Goal: Transaction & Acquisition: Purchase product/service

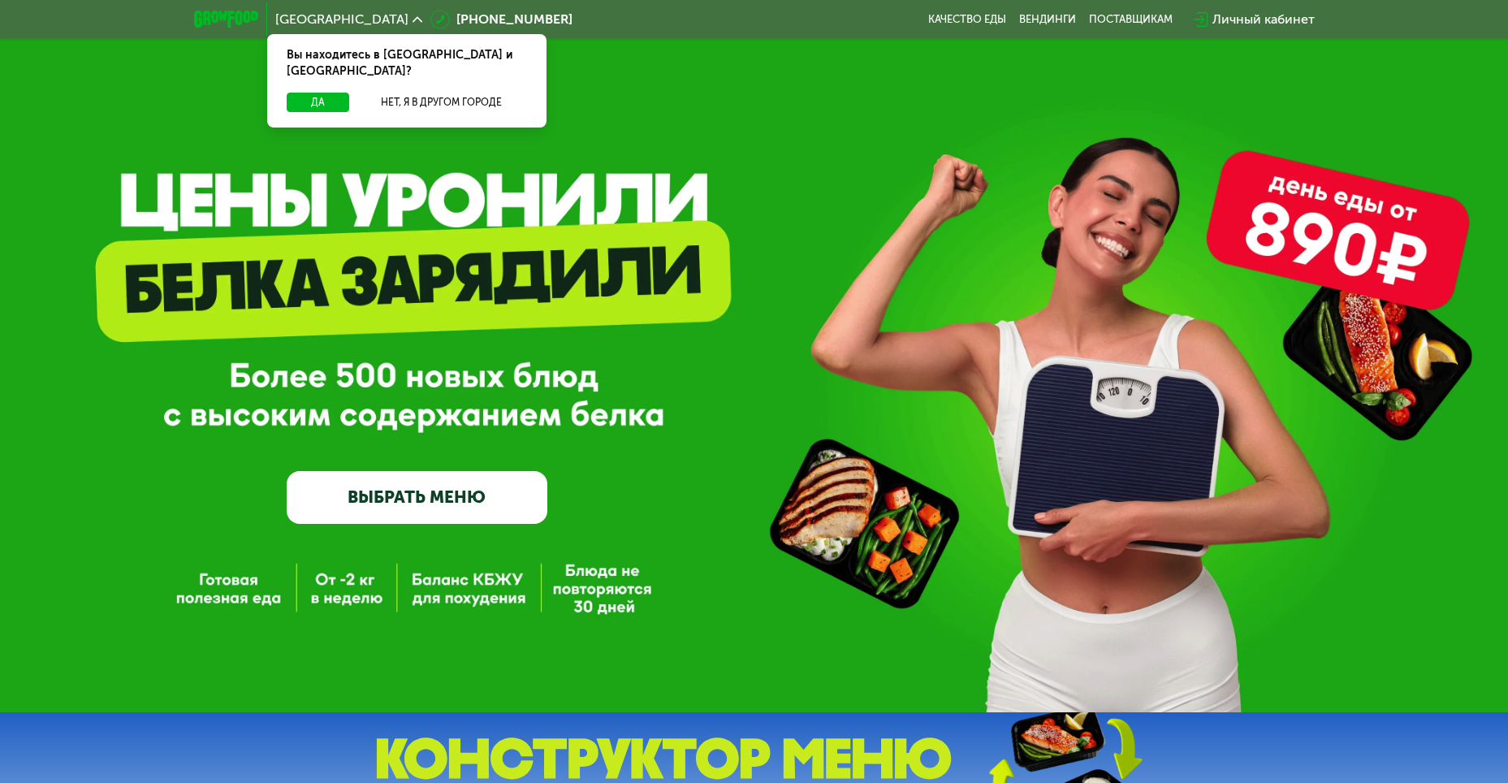
click at [331, 599] on div "GrowFood — доставка правильного питания ВЫБРАТЬ МЕНЮ" at bounding box center [754, 356] width 1508 height 712
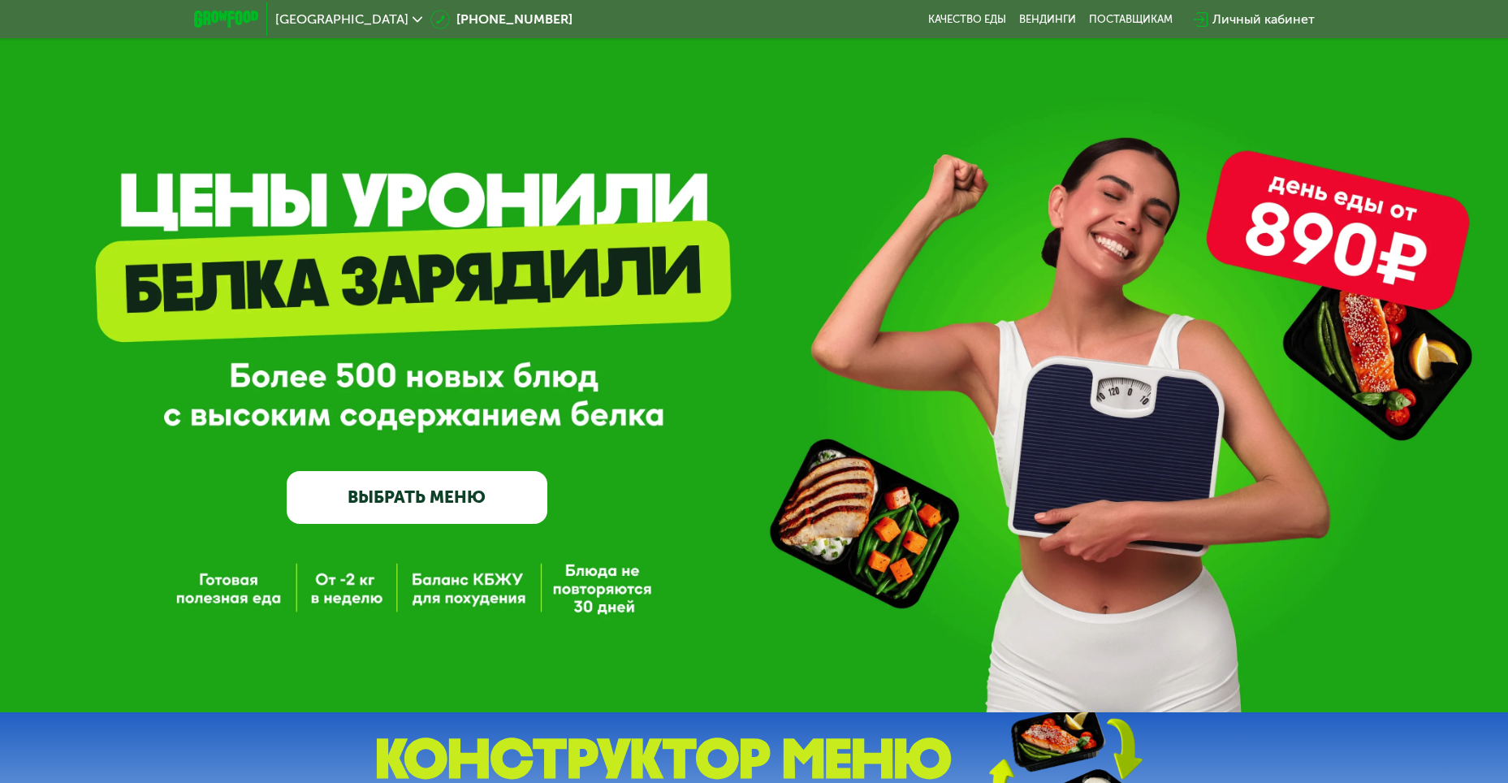
click at [427, 501] on link "ВЫБРАТЬ МЕНЮ" at bounding box center [417, 497] width 261 height 52
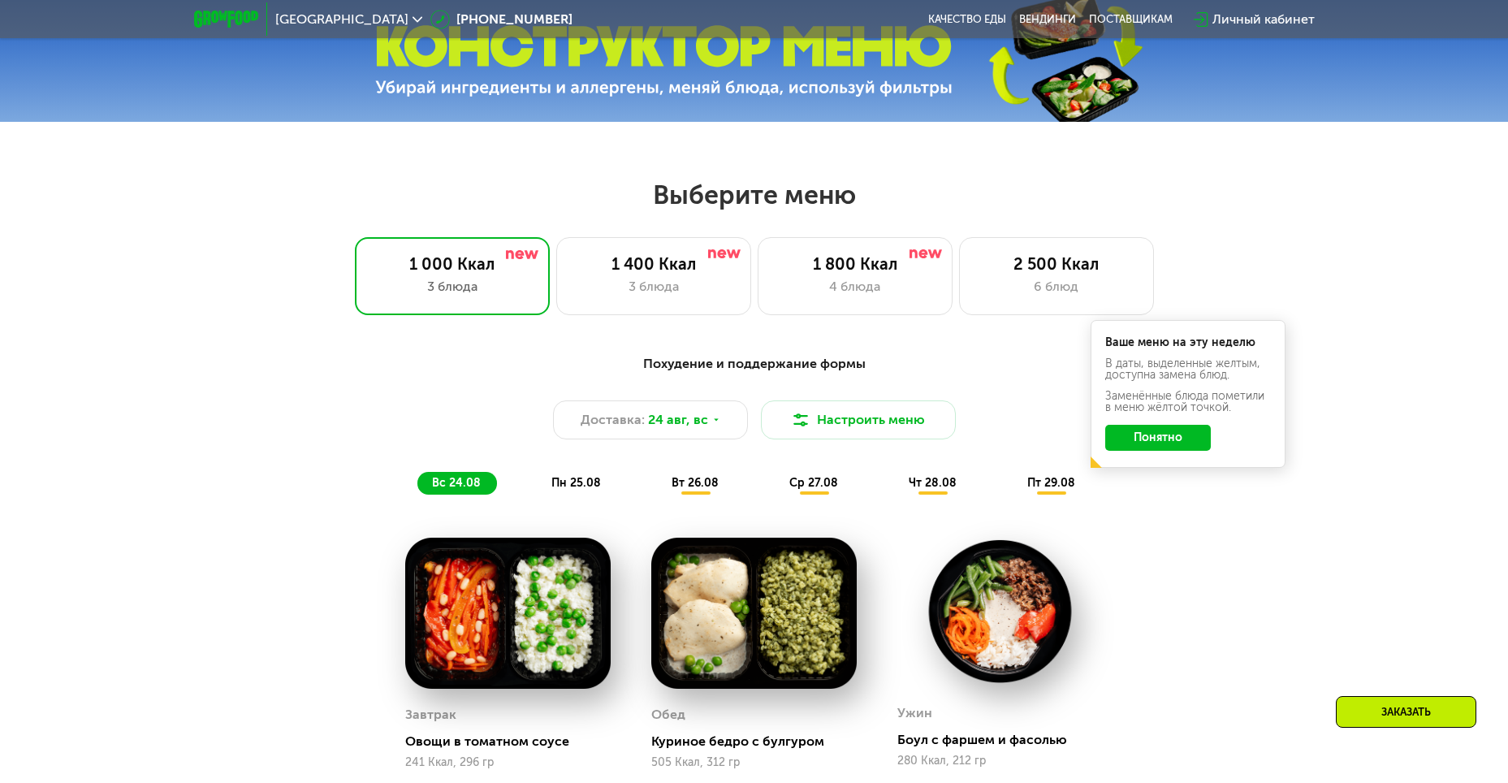
scroll to position [858, 0]
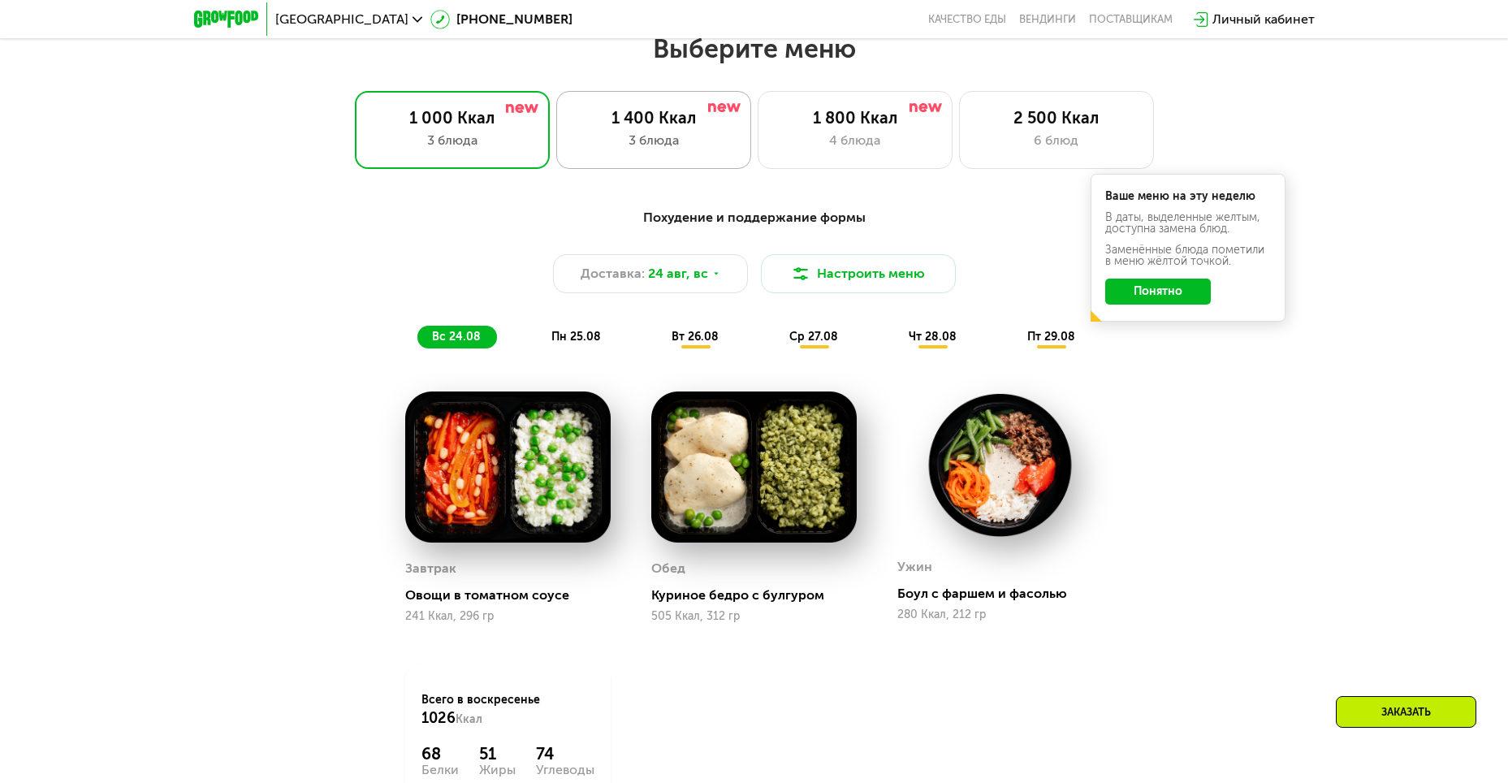
click at [608, 143] on div "3 блюда" at bounding box center [653, 140] width 161 height 19
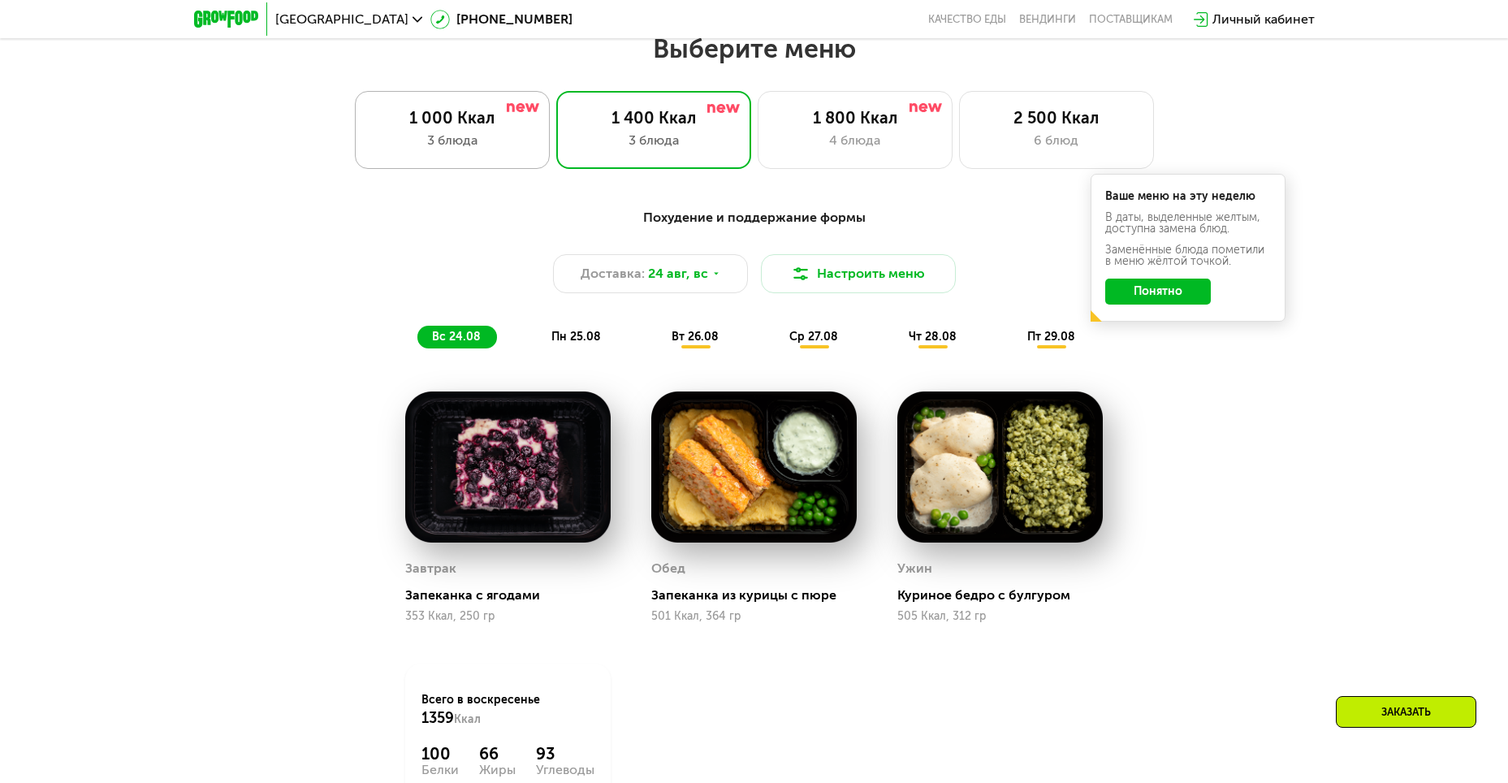
click at [556, 135] on div "1 000 Ккал 3 блюда" at bounding box center [653, 130] width 195 height 78
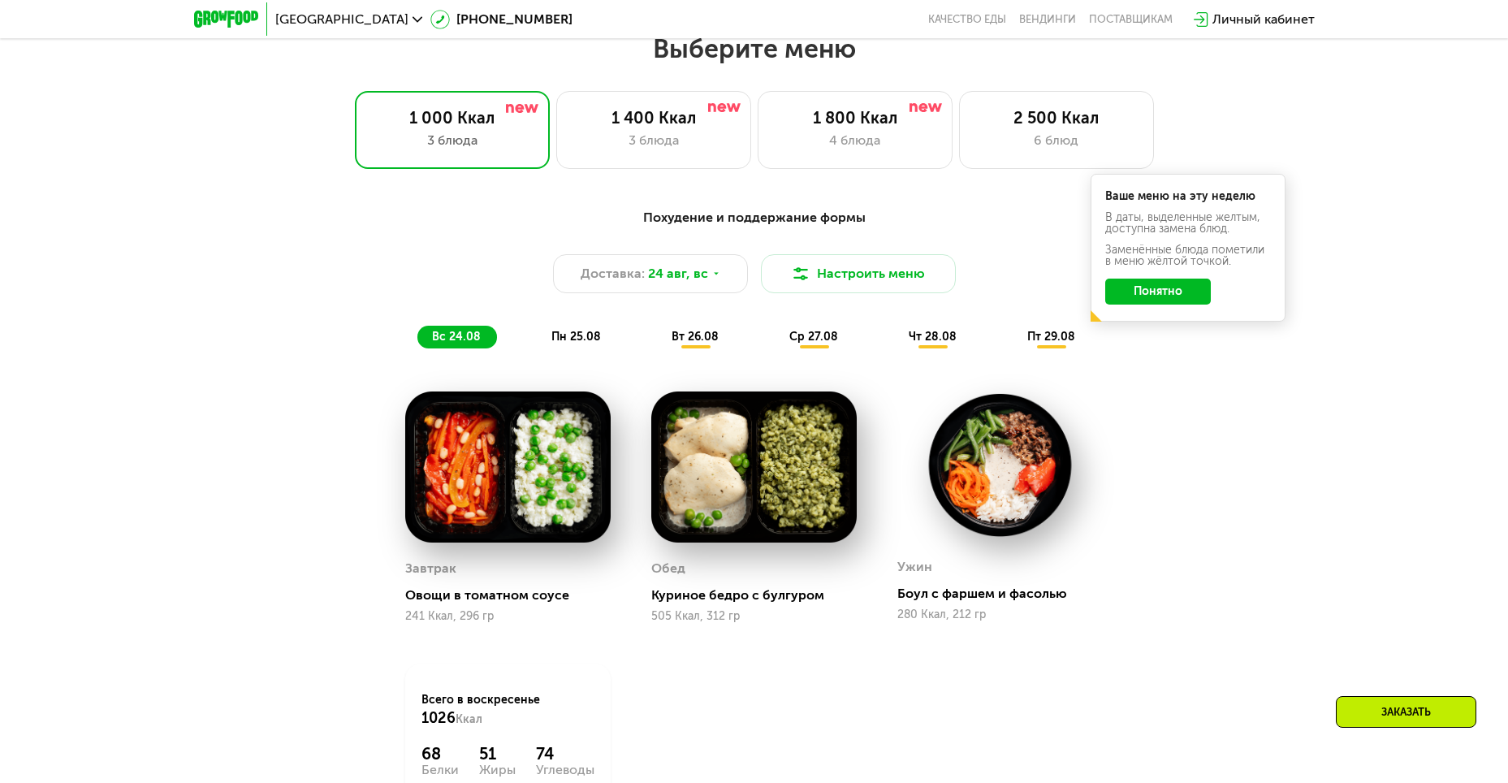
click at [1153, 301] on button "Понятно" at bounding box center [1158, 292] width 106 height 26
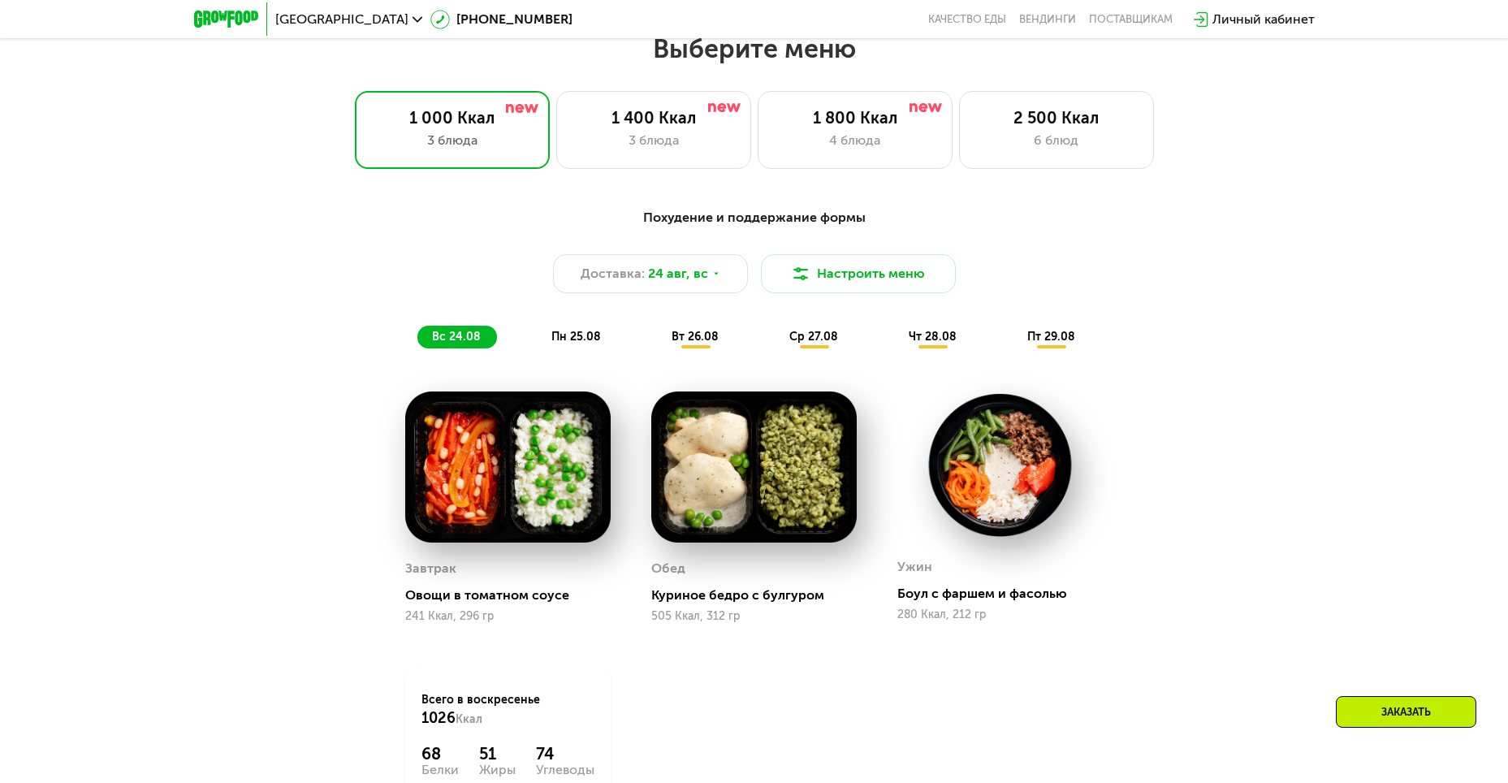
click at [581, 337] on span "пн 25.08" at bounding box center [576, 337] width 50 height 14
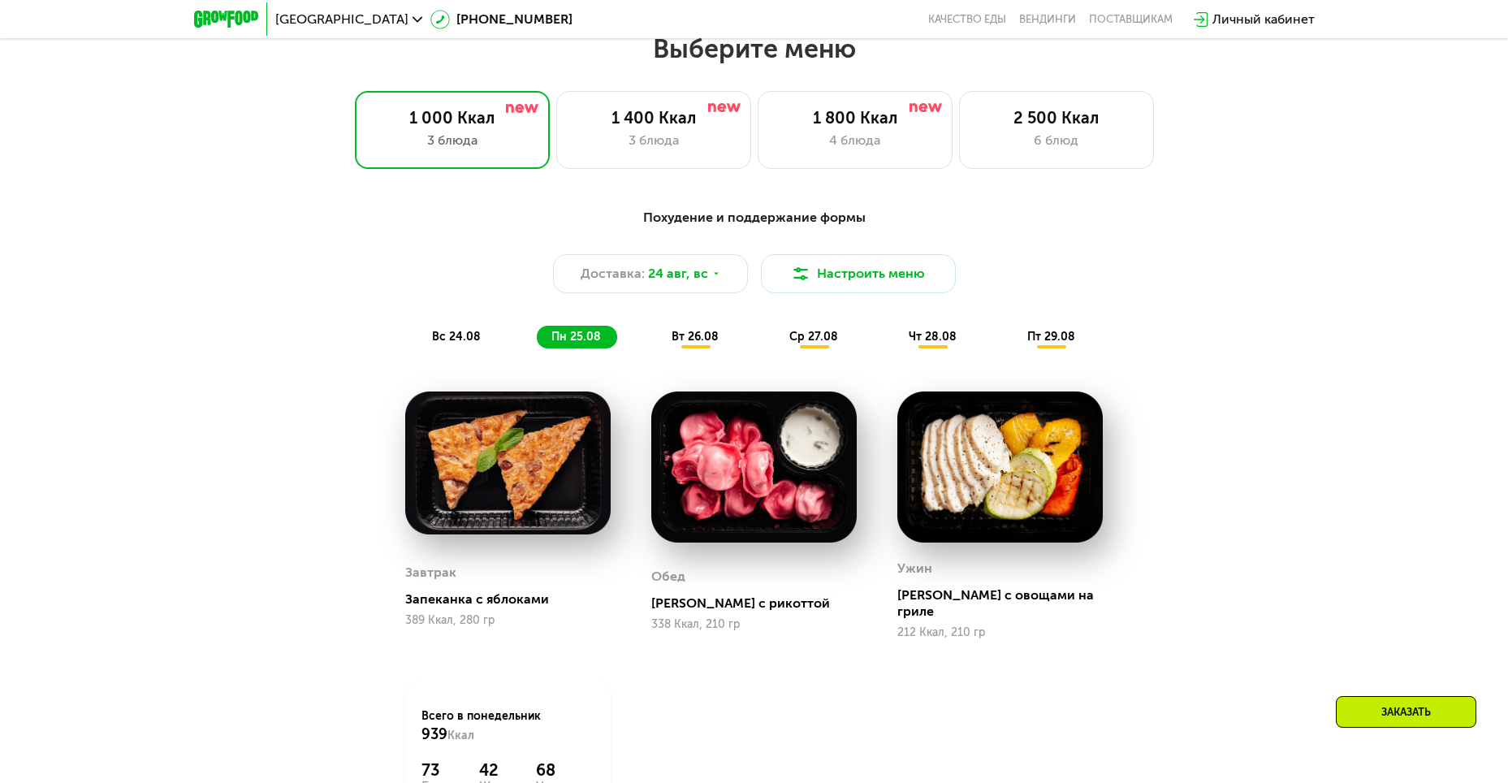
click at [686, 344] on span "вт 26.08" at bounding box center [695, 337] width 47 height 14
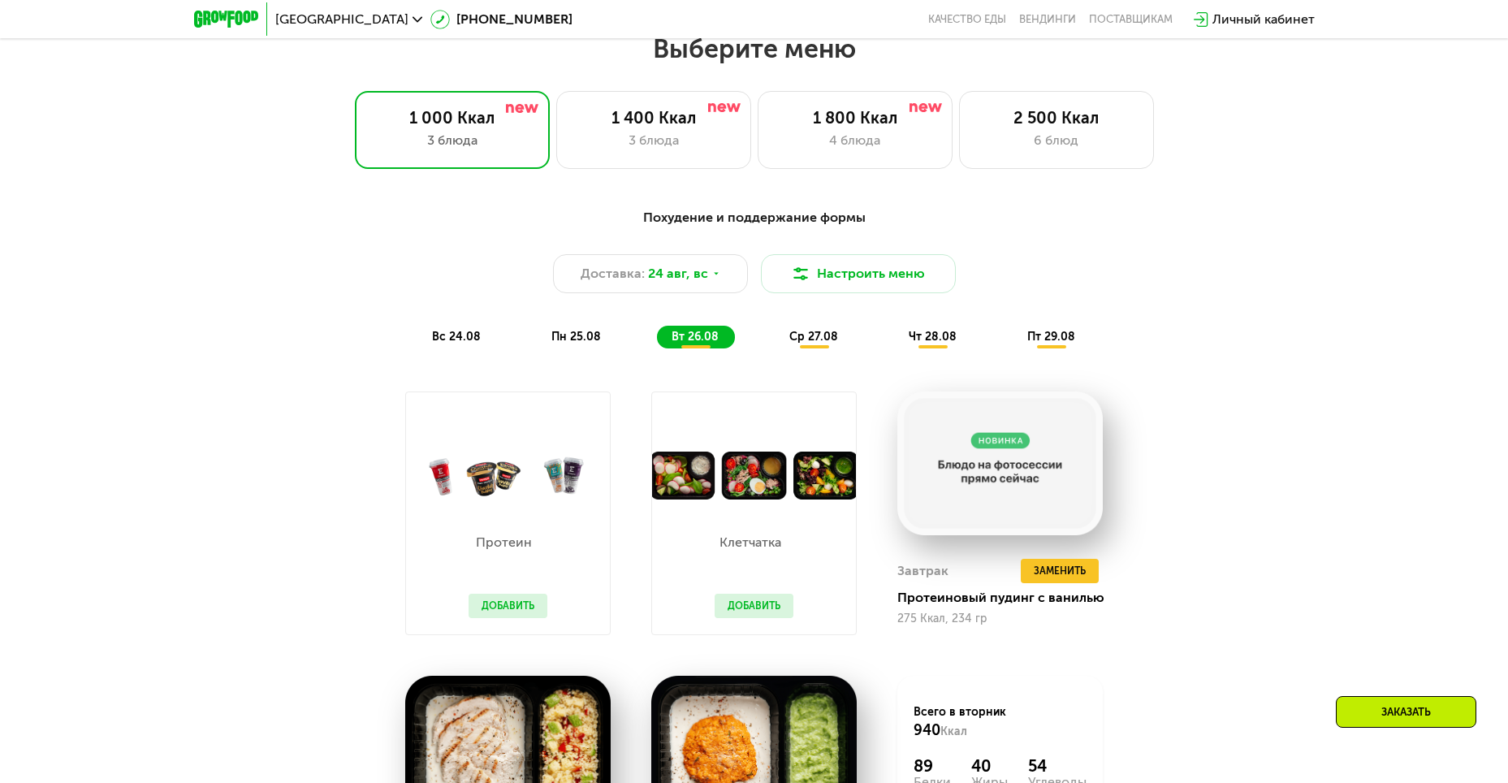
click at [806, 344] on span "ср 27.08" at bounding box center [813, 337] width 49 height 14
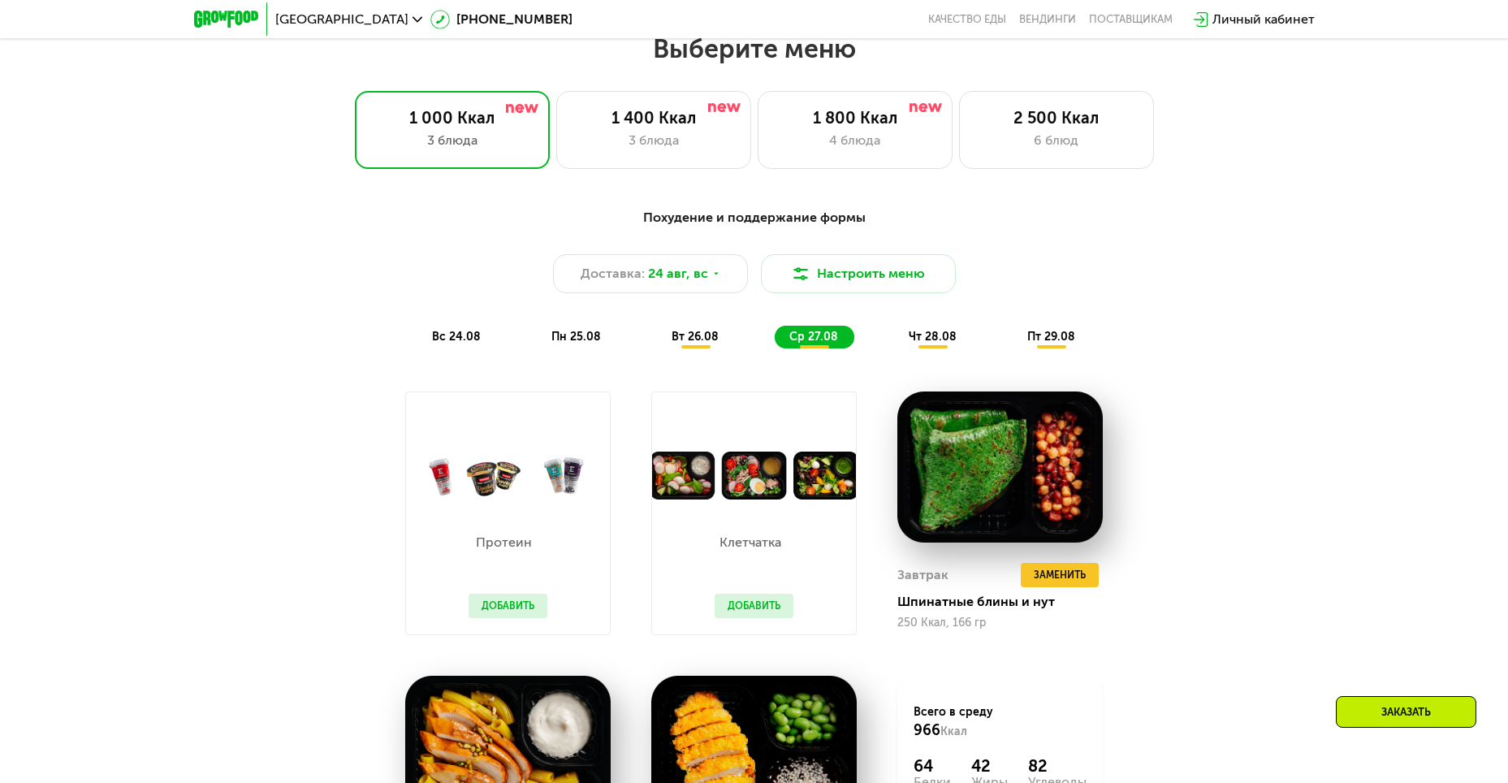
click at [1013, 343] on div "чт 28.08" at bounding box center [1052, 337] width 79 height 23
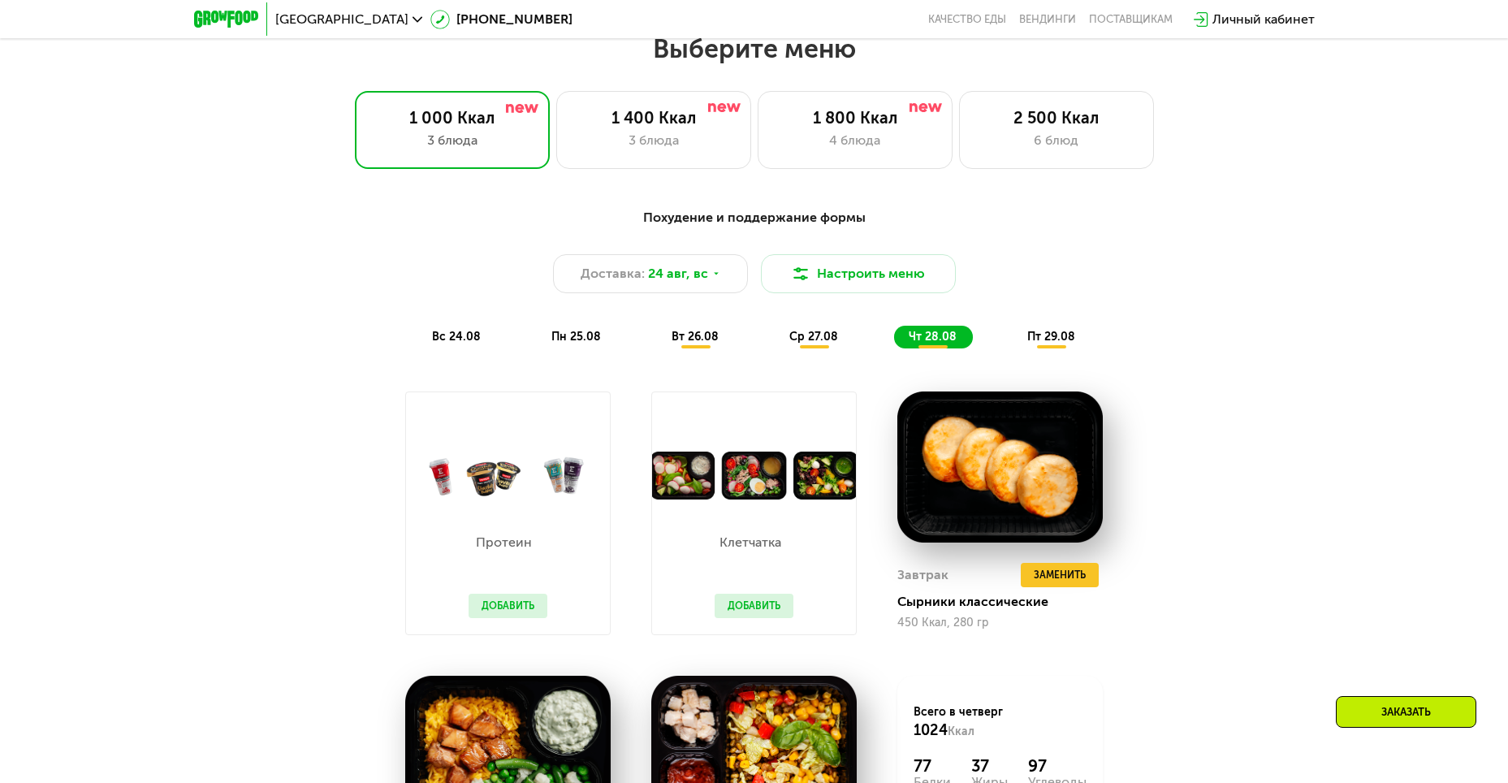
click at [1048, 342] on span "пт 29.08" at bounding box center [1051, 337] width 48 height 14
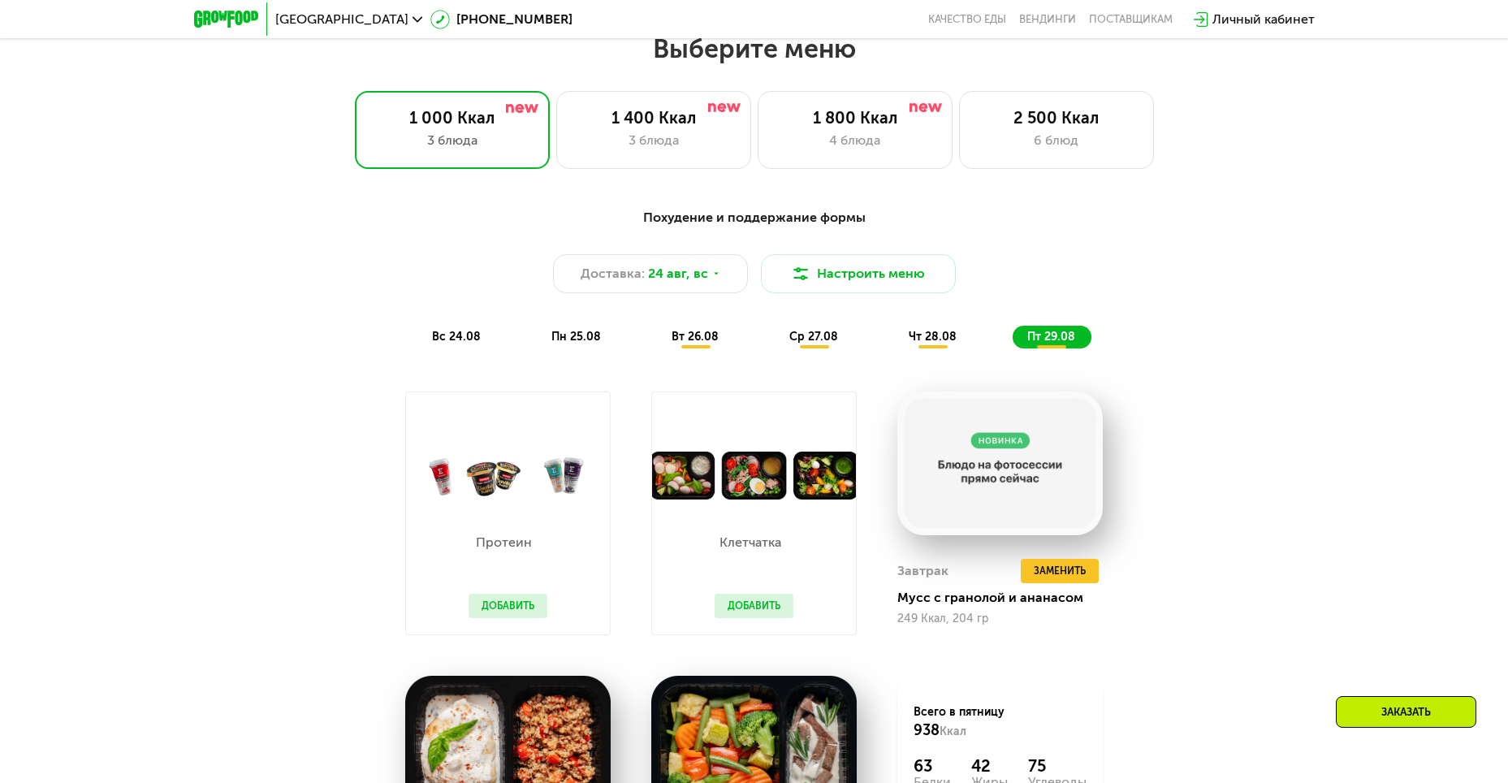
click at [457, 337] on span "вс 24.08" at bounding box center [456, 337] width 49 height 14
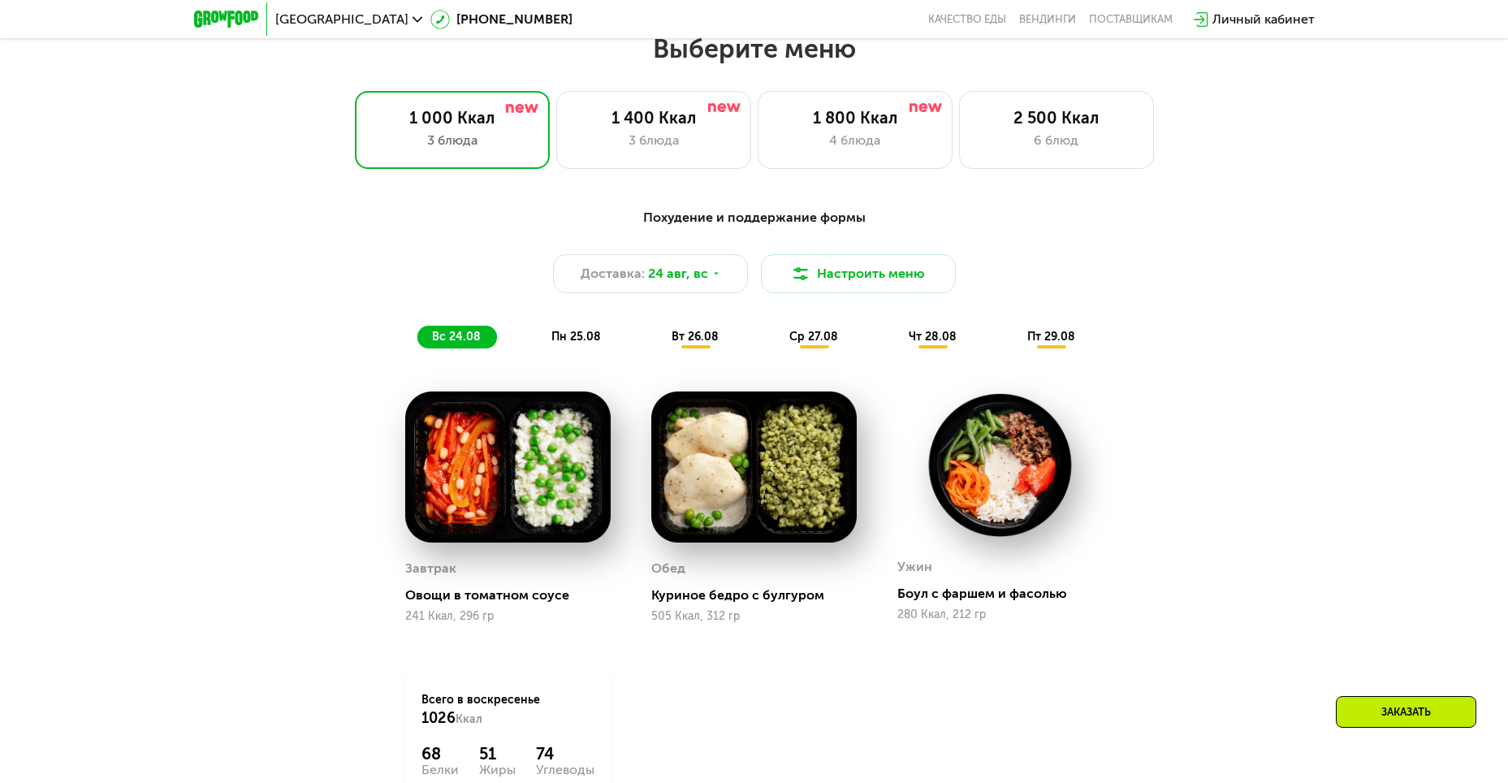
click at [577, 343] on span "пн 25.08" at bounding box center [576, 337] width 50 height 14
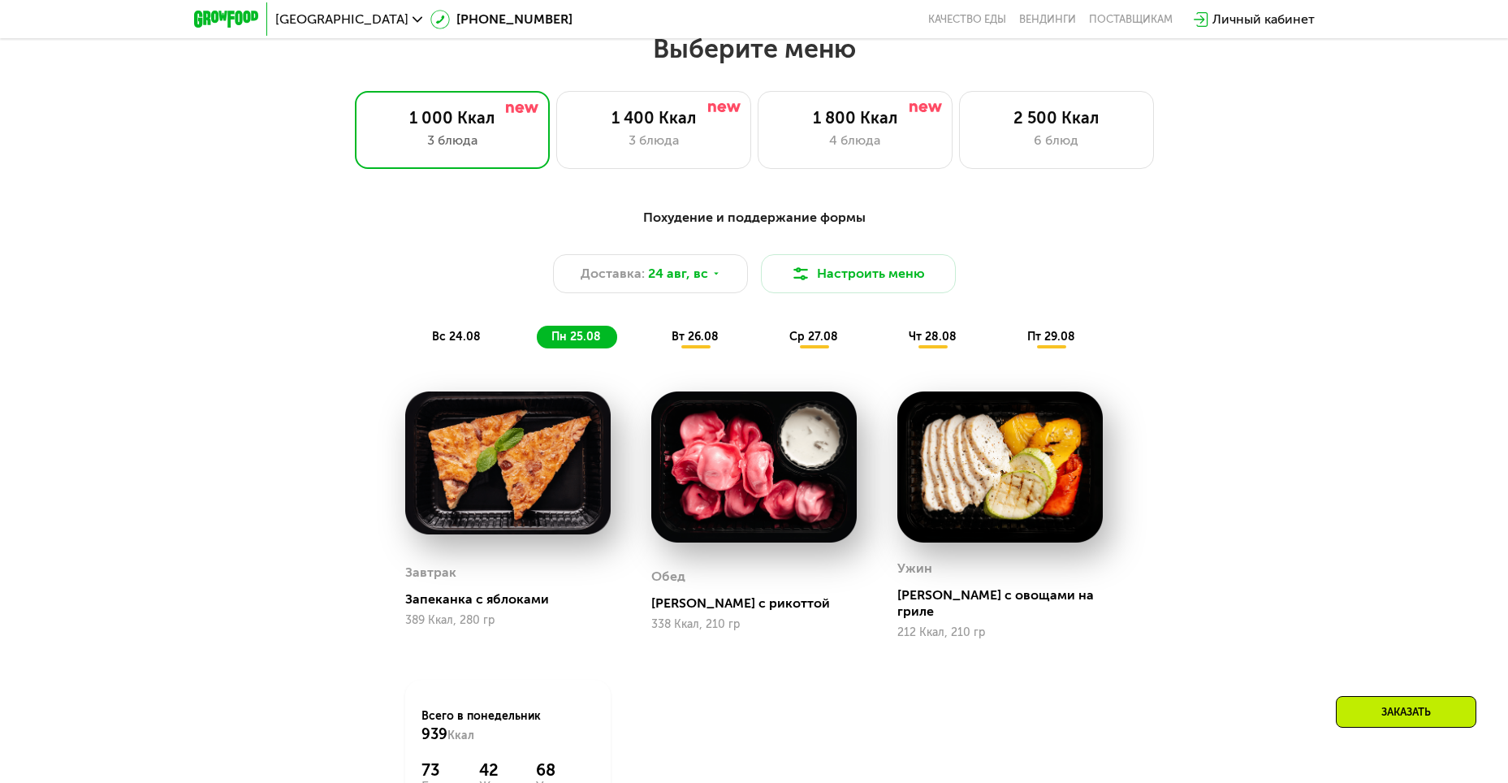
click at [690, 344] on span "вт 26.08" at bounding box center [695, 337] width 47 height 14
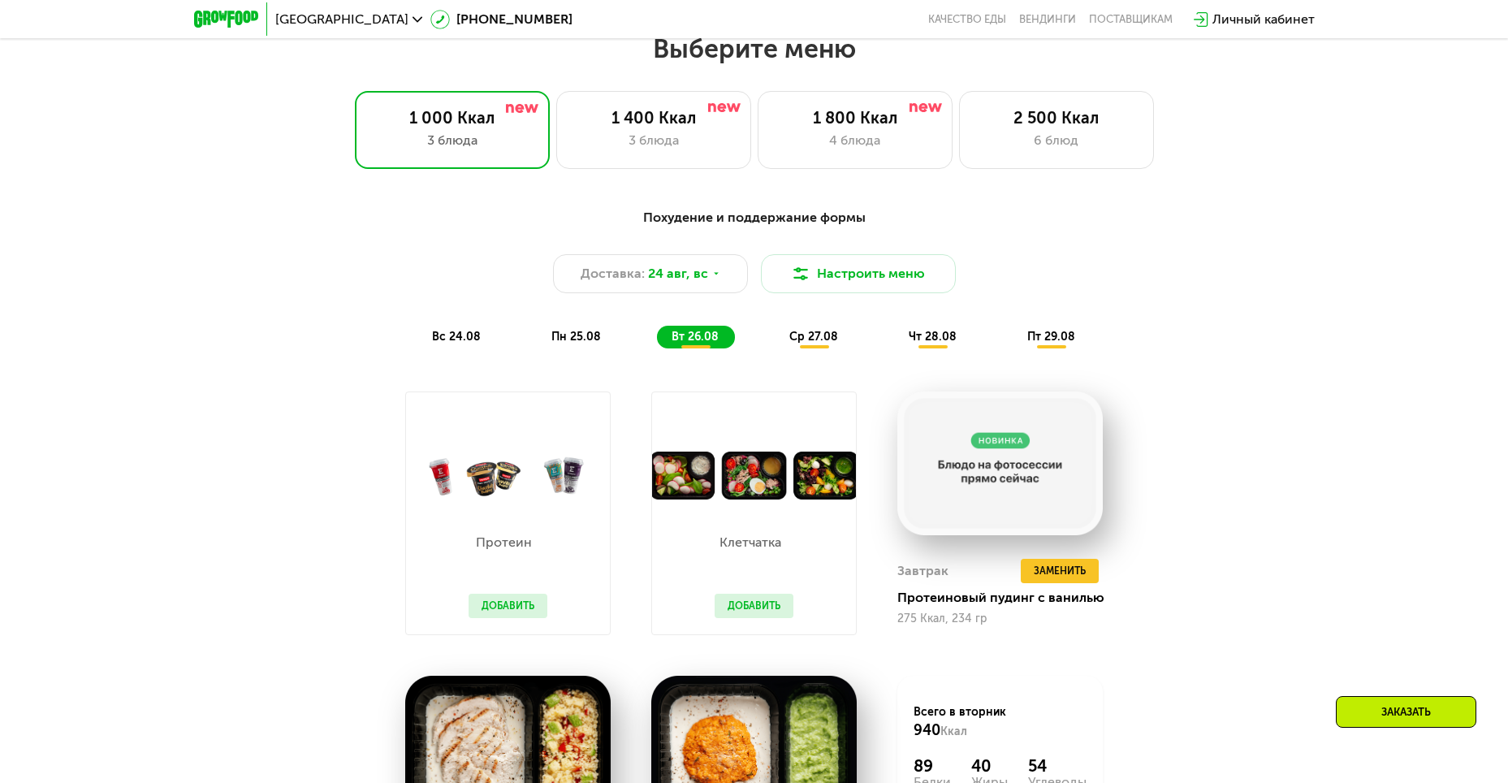
click at [811, 344] on span "ср 27.08" at bounding box center [813, 337] width 49 height 14
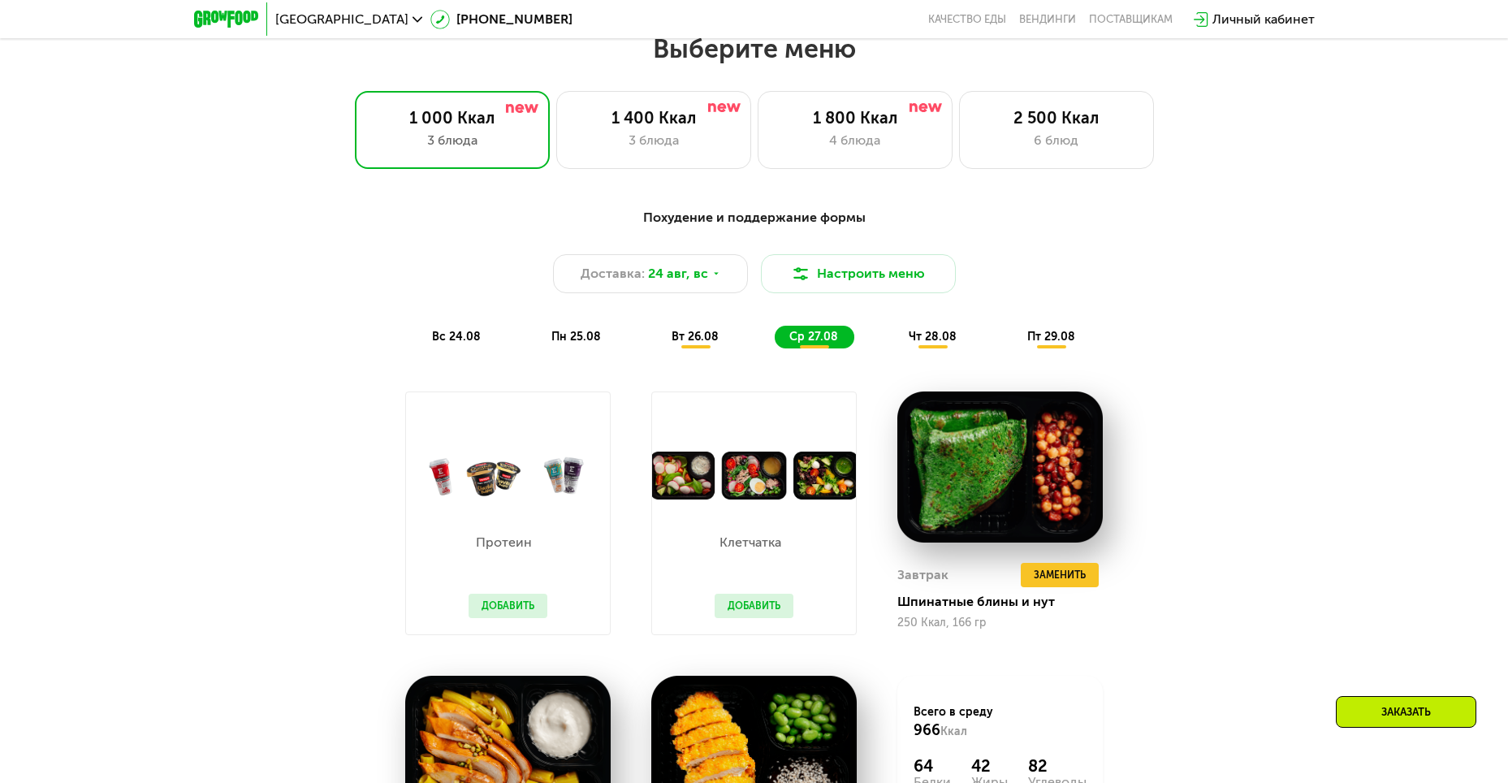
click at [705, 344] on span "вт 26.08" at bounding box center [695, 337] width 47 height 14
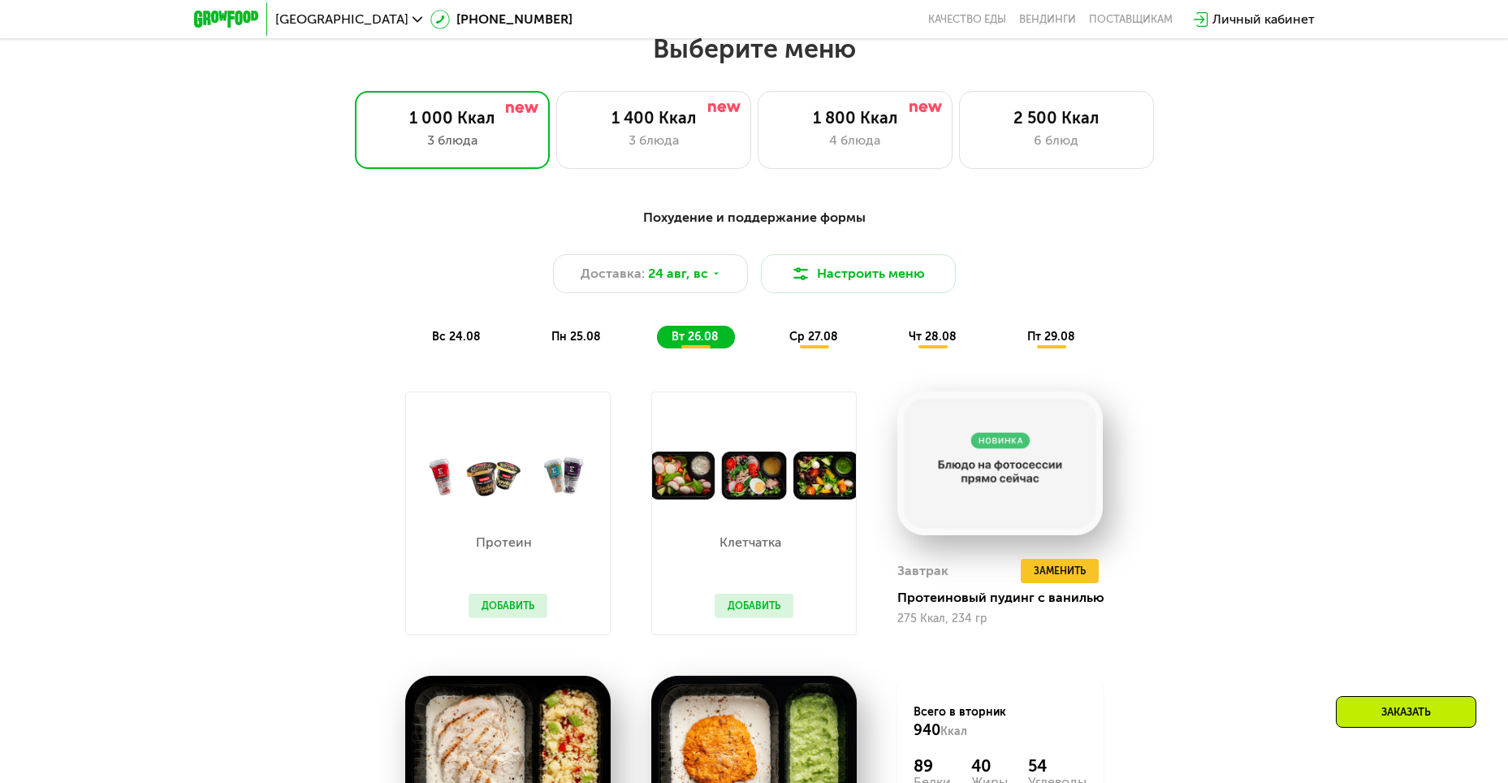
click at [894, 348] on div "ср 27.08" at bounding box center [933, 337] width 79 height 23
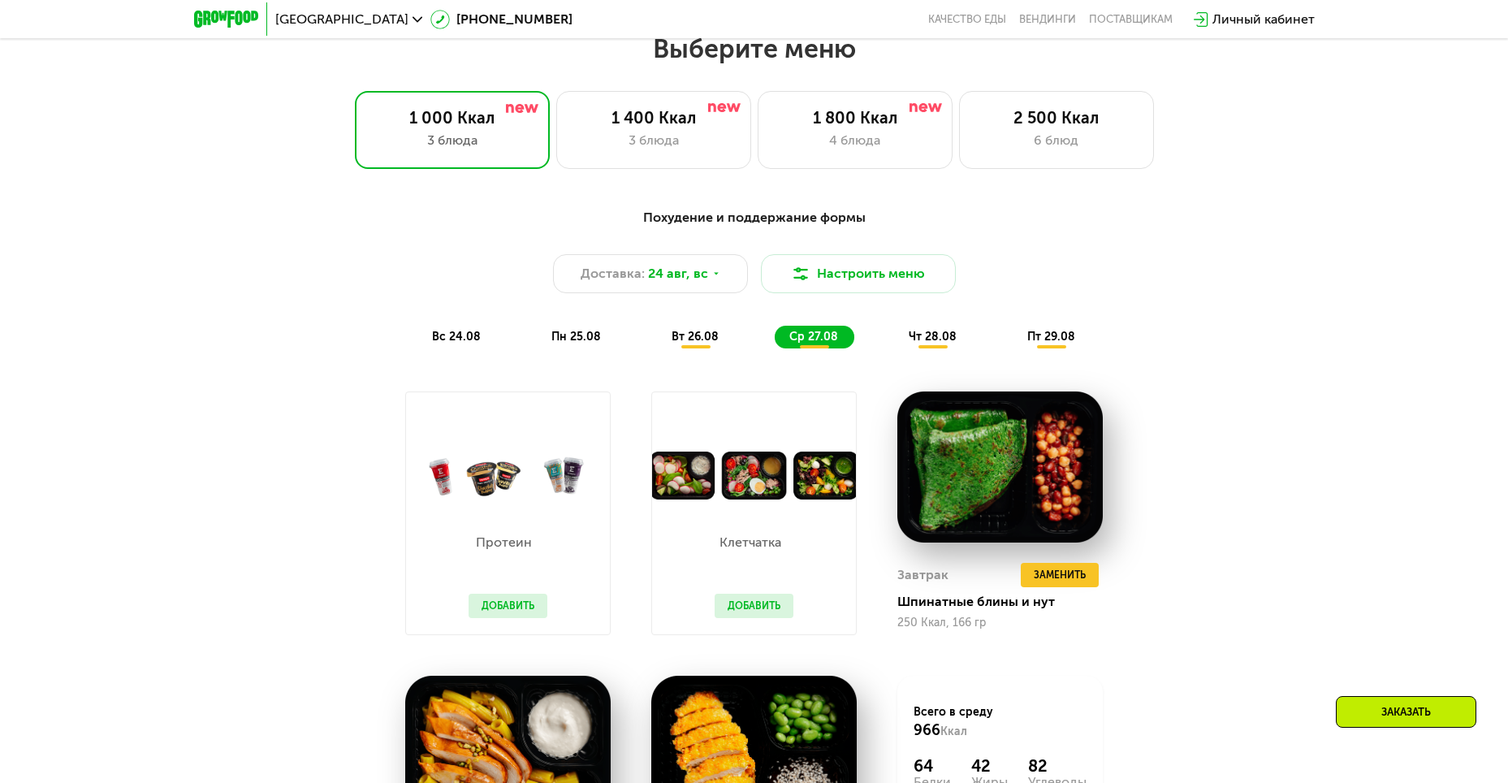
click at [921, 341] on span "чт 28.08" at bounding box center [933, 337] width 48 height 14
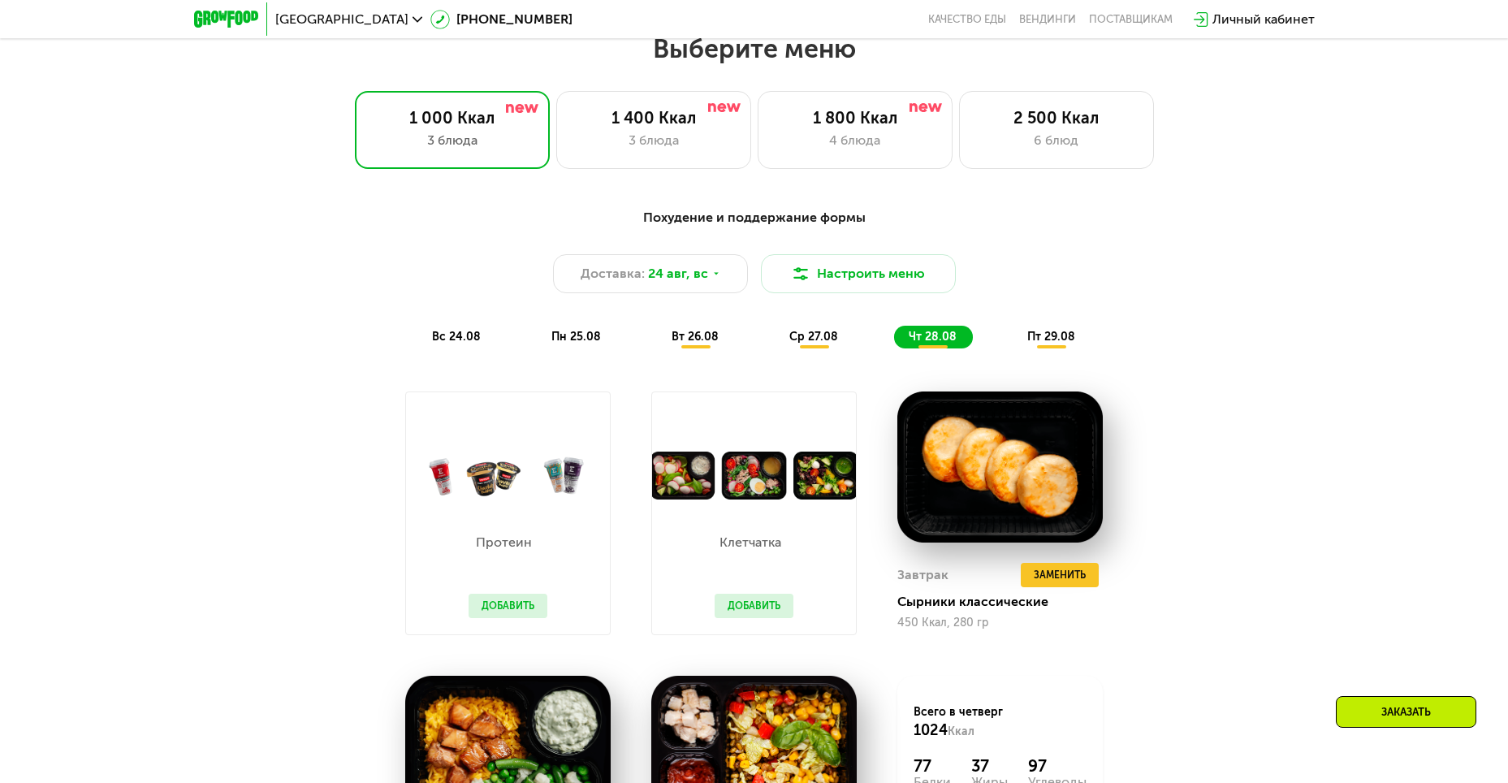
click at [1070, 336] on span "пт 29.08" at bounding box center [1051, 337] width 48 height 14
